Goal: Transaction & Acquisition: Purchase product/service

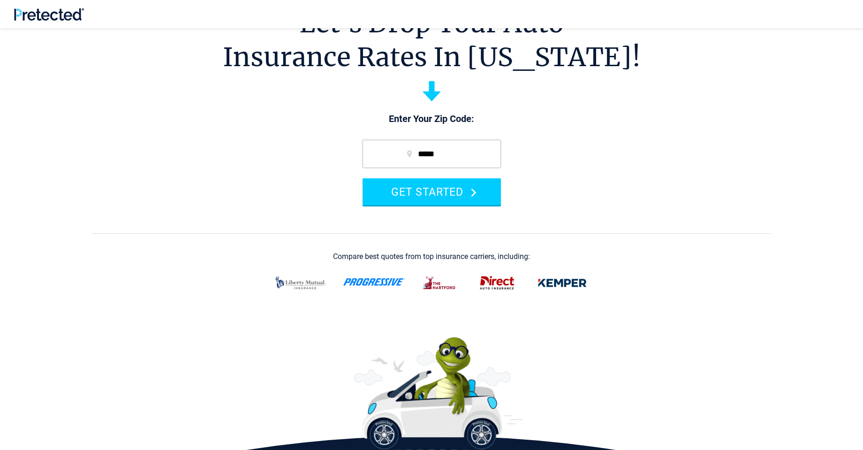
scroll to position [47, 0]
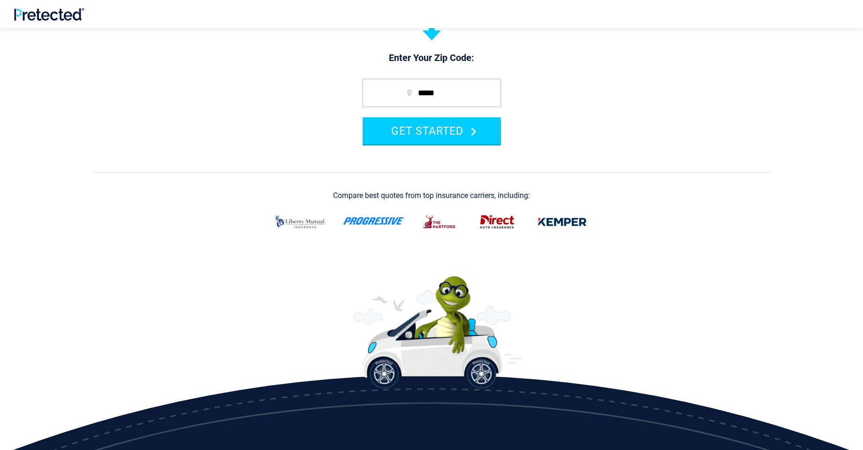
scroll to position [141, 0]
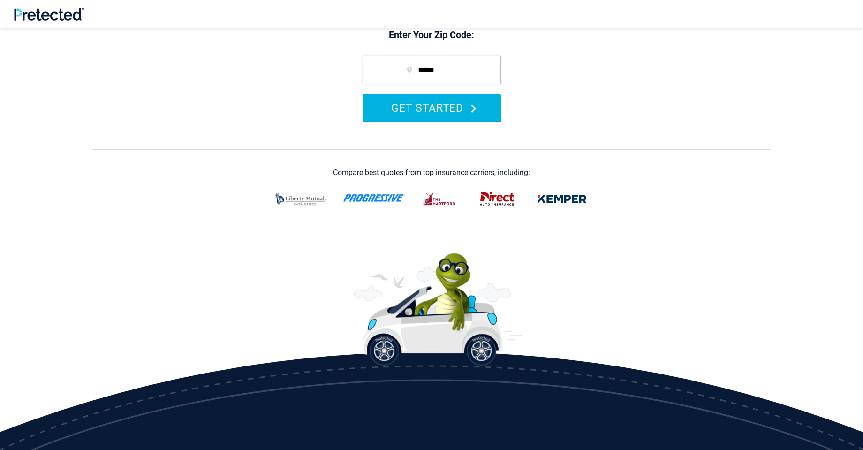
click at [433, 112] on button "GET STARTED" at bounding box center [432, 107] width 138 height 27
